Goal: Task Accomplishment & Management: Manage account settings

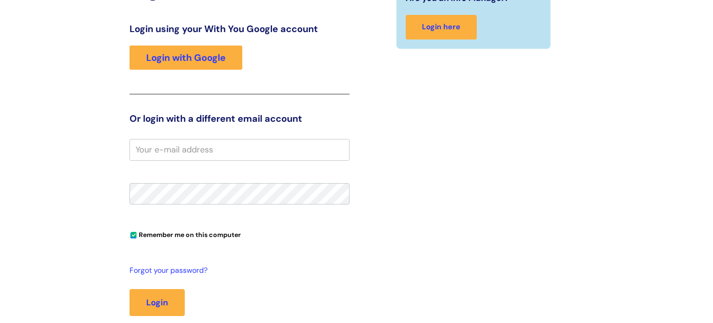
scroll to position [134, 0]
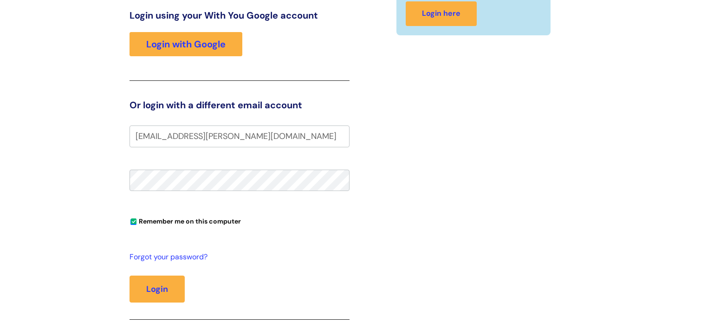
type input "[EMAIL_ADDRESS][PERSON_NAME][DOMAIN_NAME]"
click at [159, 283] on button "Login" at bounding box center [157, 288] width 55 height 27
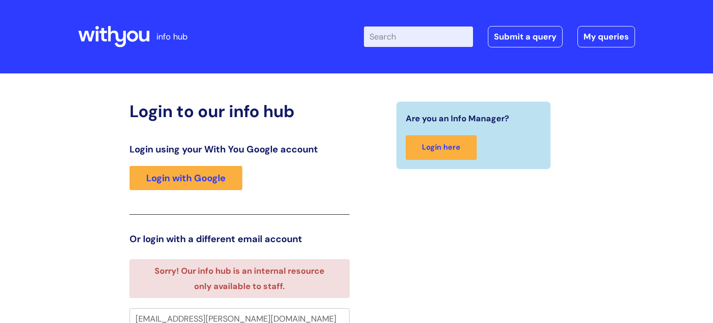
scroll to position [6, 0]
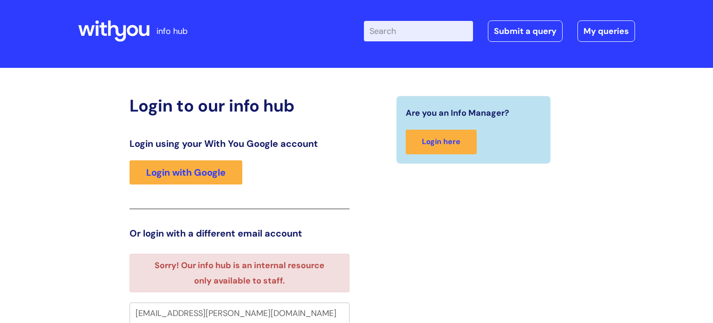
drag, startPoint x: 713, startPoint y: 143, endPoint x: 713, endPoint y: 174, distance: 30.2
click at [713, 174] on html "info hub Enter your search term here... Search Submit a query My queries Welcom…" at bounding box center [356, 155] width 713 height 323
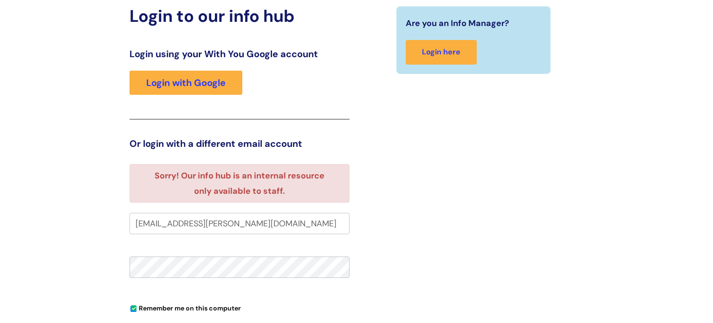
scroll to position [103, 0]
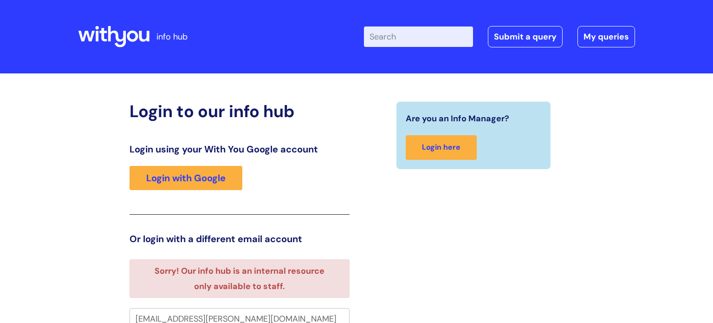
scroll to position [6, 0]
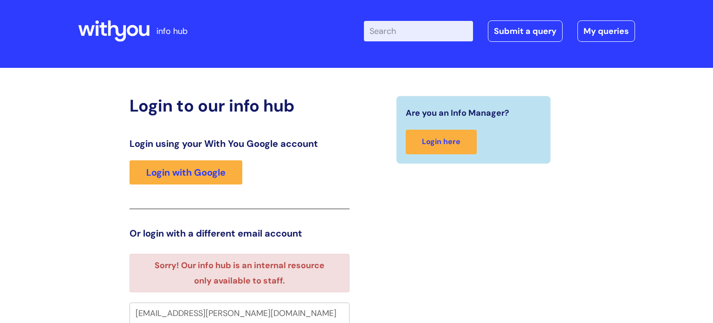
drag, startPoint x: 713, startPoint y: 90, endPoint x: 713, endPoint y: 117, distance: 27.9
click at [713, 117] on html "info hub Enter your search term here... Search Submit a query My queries Welcom…" at bounding box center [356, 155] width 713 height 323
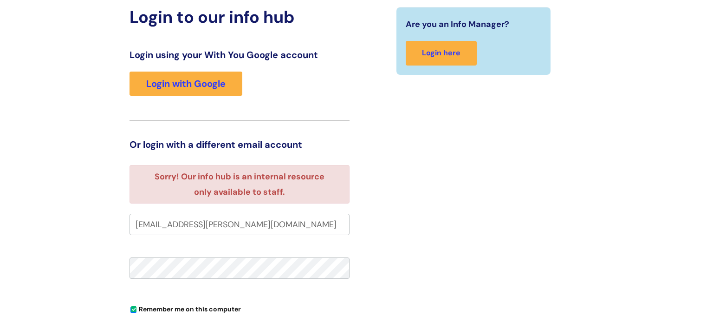
scroll to position [95, 0]
